Goal: Information Seeking & Learning: Learn about a topic

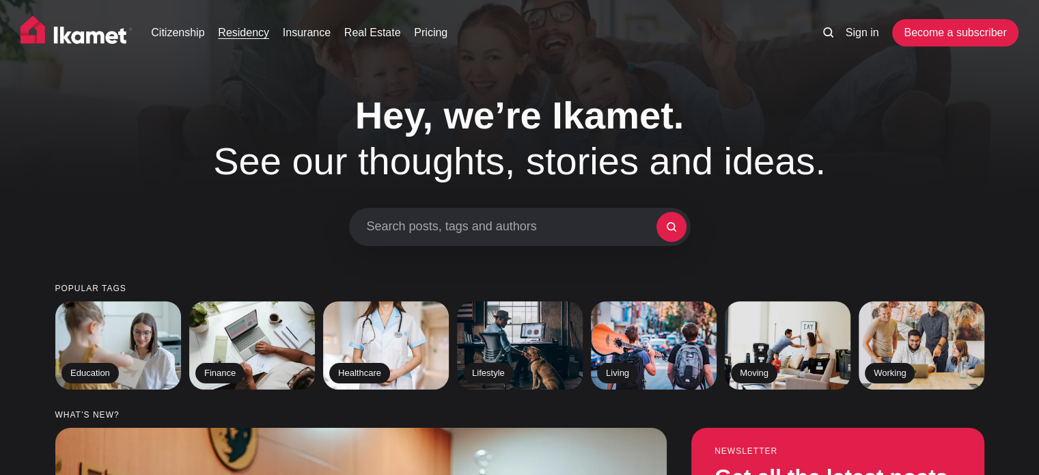
click at [240, 29] on link "Residency" at bounding box center [243, 33] width 51 height 16
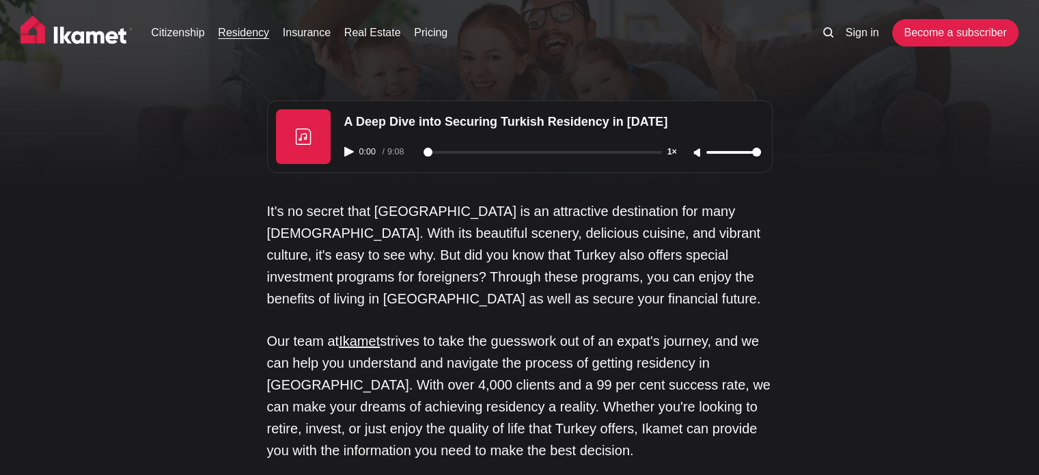
click at [825, 32] on icon at bounding box center [828, 32] width 10 height 10
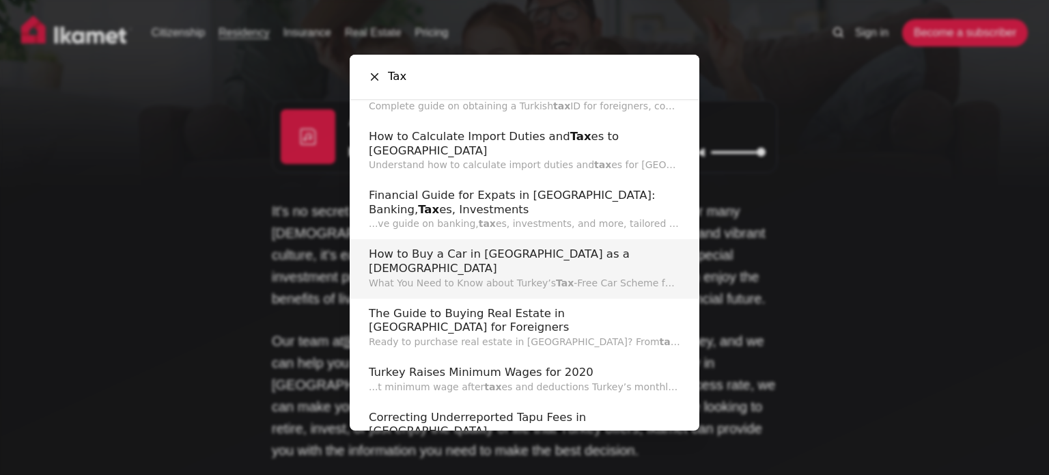
scroll to position [262, 0]
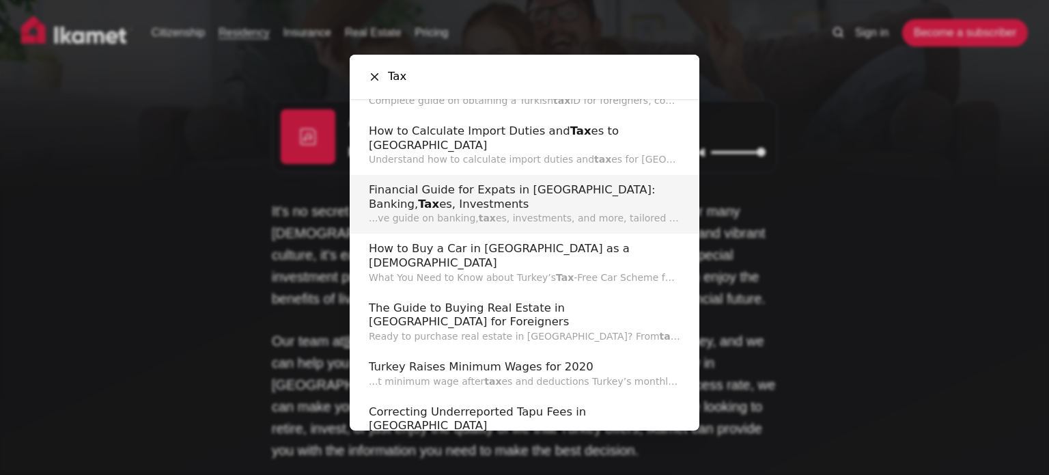
type input "Tax"
click at [546, 183] on h2 "Financial Guide for Expats in Turkey: Banking, Tax es, Investments" at bounding box center [525, 197] width 312 height 28
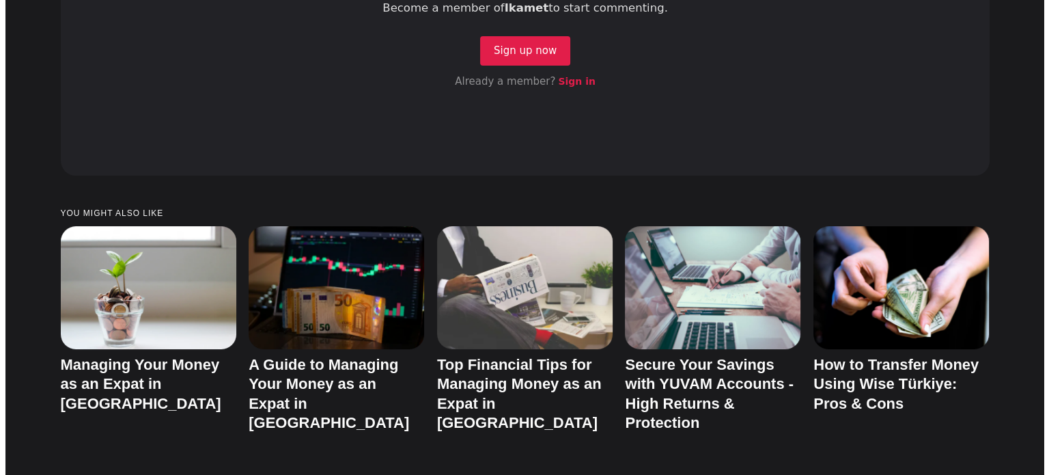
scroll to position [5442, 0]
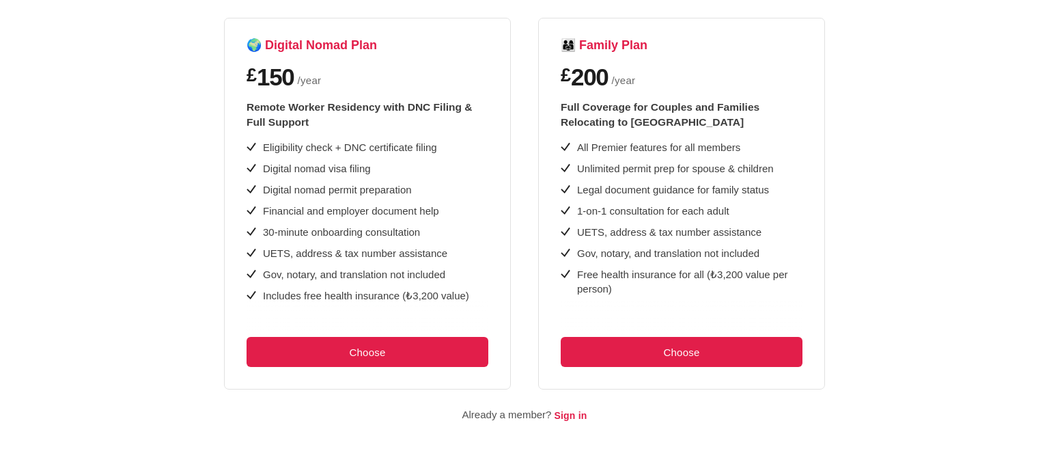
scroll to position [726, 0]
